Goal: Information Seeking & Learning: Learn about a topic

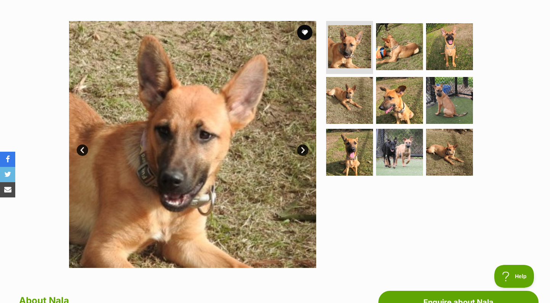
scroll to position [134, 0]
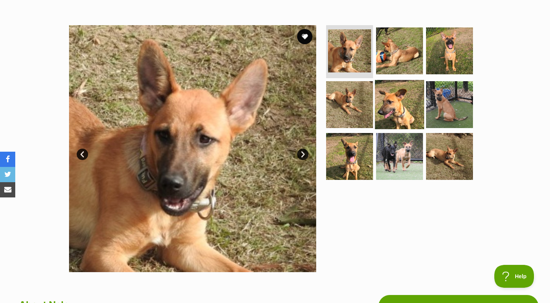
click at [379, 95] on img at bounding box center [399, 104] width 49 height 49
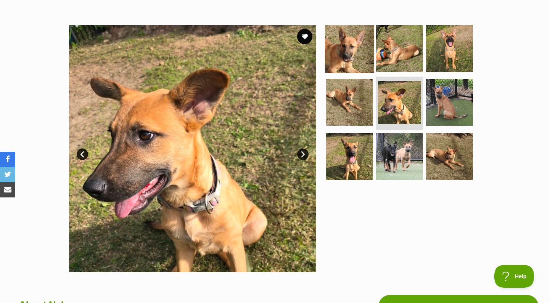
click at [362, 63] on img at bounding box center [349, 48] width 49 height 49
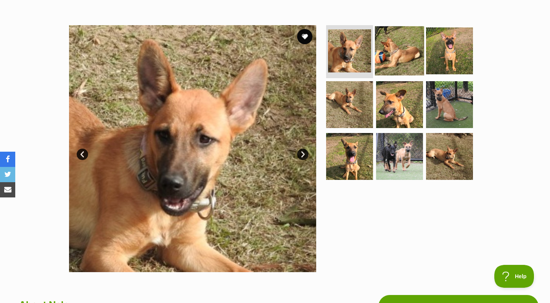
click at [387, 60] on img at bounding box center [399, 50] width 49 height 49
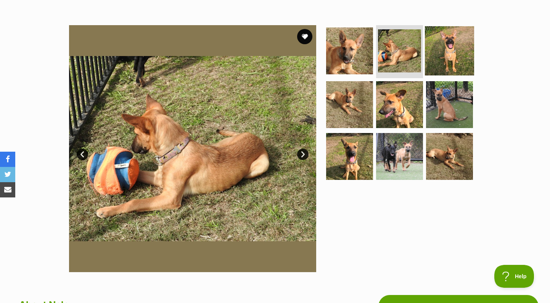
click at [436, 45] on img at bounding box center [449, 50] width 49 height 49
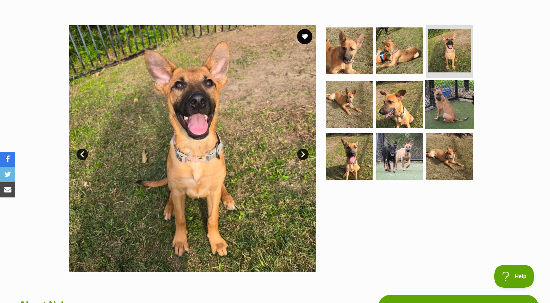
click at [443, 100] on img at bounding box center [449, 104] width 49 height 49
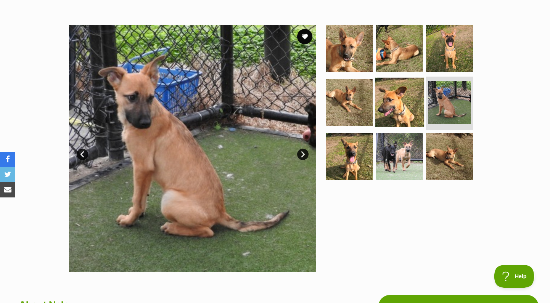
click at [402, 99] on img at bounding box center [399, 102] width 49 height 49
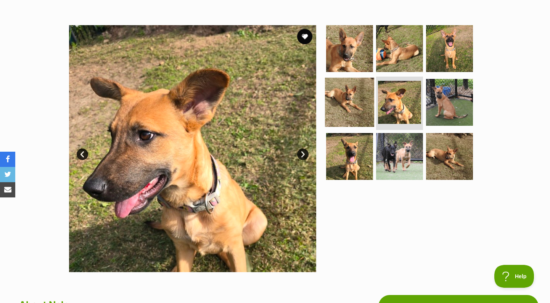
click at [359, 99] on img at bounding box center [349, 102] width 49 height 49
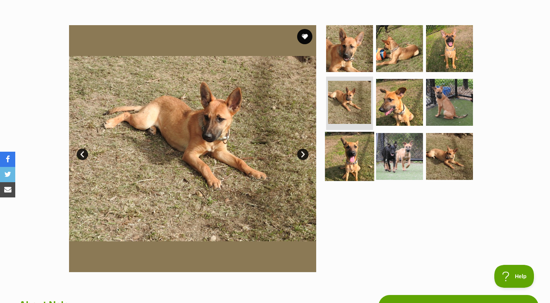
click at [351, 150] on img at bounding box center [349, 156] width 49 height 49
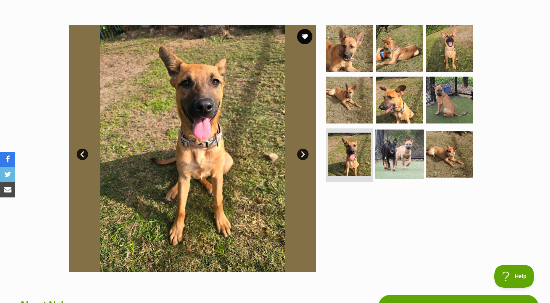
click at [383, 153] on img at bounding box center [399, 154] width 49 height 49
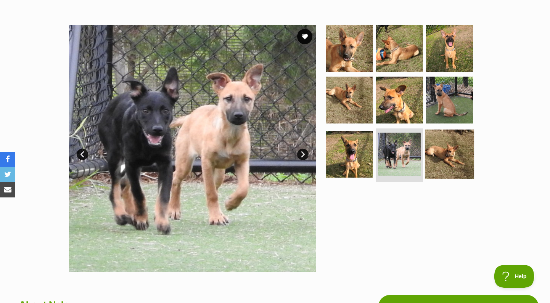
click at [433, 150] on img at bounding box center [449, 154] width 49 height 49
